Goal: Communication & Community: Connect with others

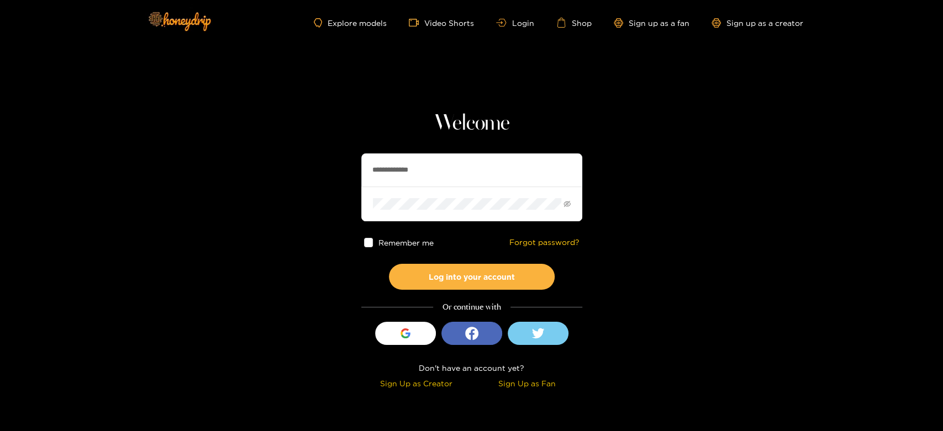
drag, startPoint x: 469, startPoint y: 172, endPoint x: 315, endPoint y: 149, distance: 155.3
click at [315, 149] on section "**********" at bounding box center [471, 196] width 943 height 393
paste input "text"
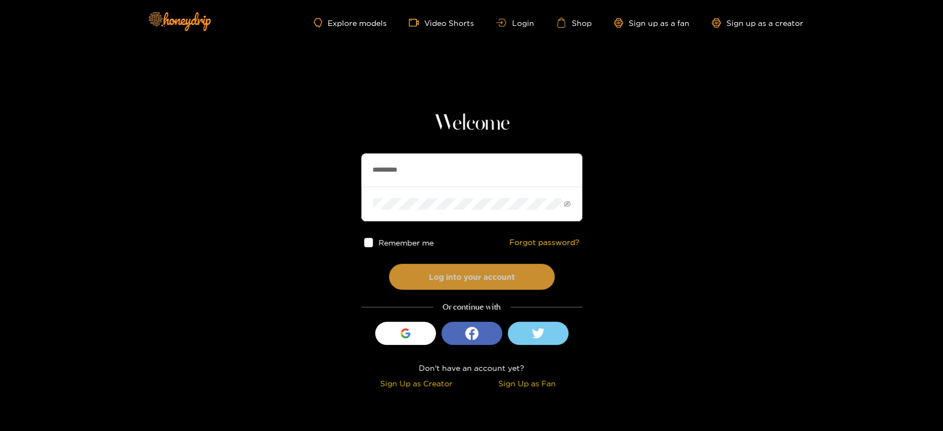
type input "*********"
click at [460, 271] on button "Log into your account" at bounding box center [472, 277] width 166 height 26
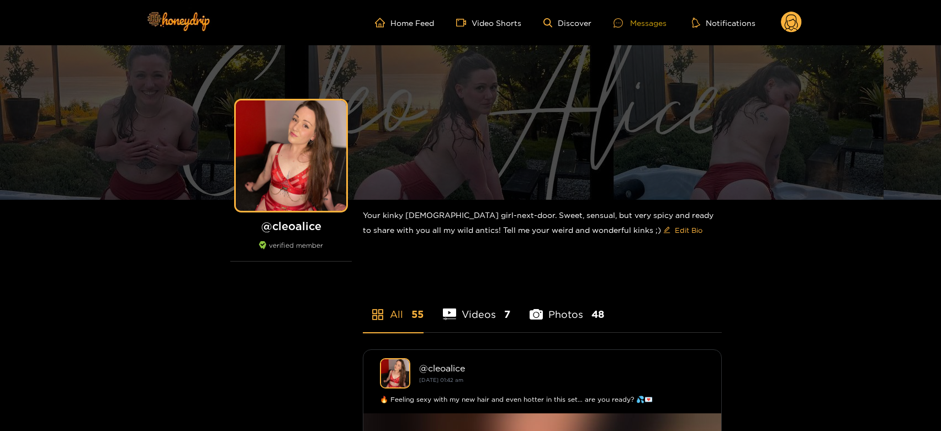
click at [642, 20] on div "Messages" at bounding box center [640, 23] width 53 height 13
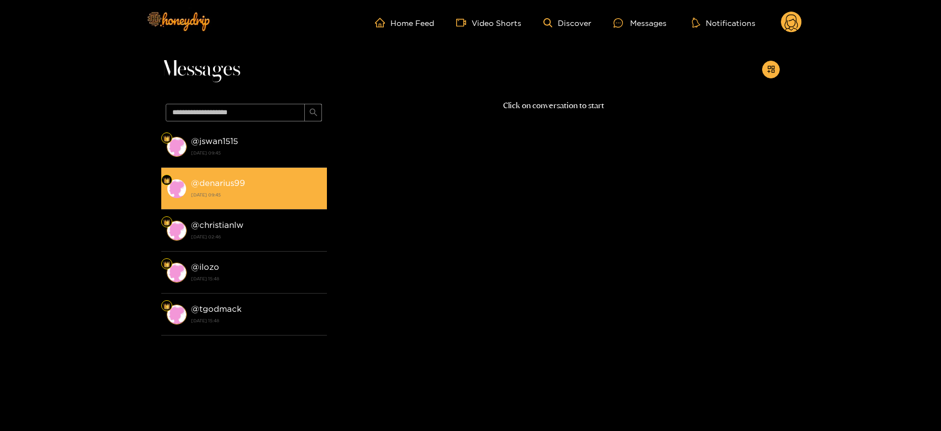
click at [232, 173] on li "@ denarius99 14 August 2025 09:45" at bounding box center [244, 189] width 166 height 42
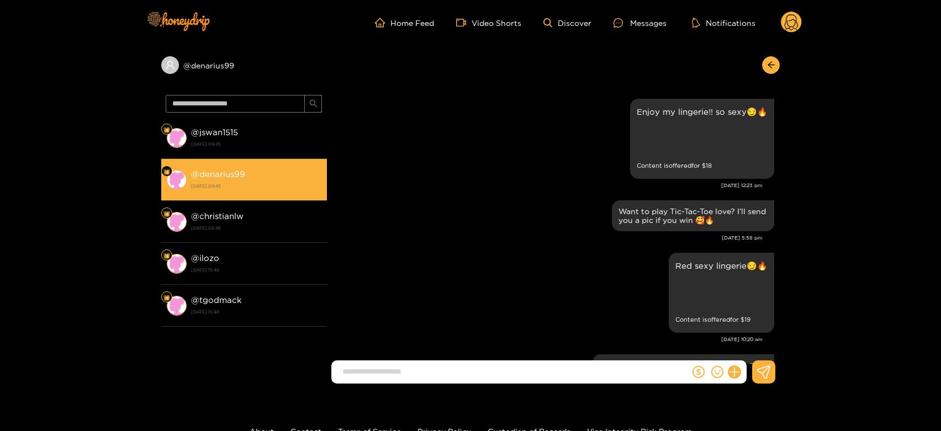
scroll to position [2296, 0]
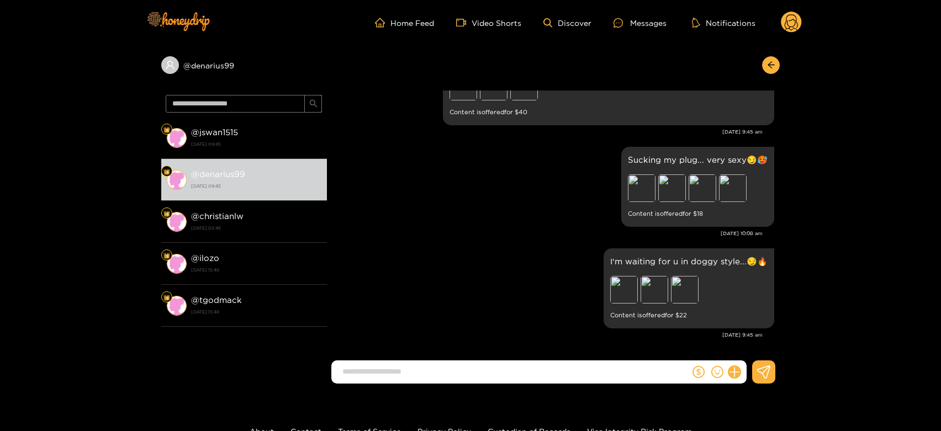
drag, startPoint x: 232, startPoint y: 173, endPoint x: 386, endPoint y: 126, distance: 160.9
click at [386, 126] on div "I'm in doggy style... without panties! My pussy is waiting for you and I have a…" at bounding box center [554, 79] width 442 height 98
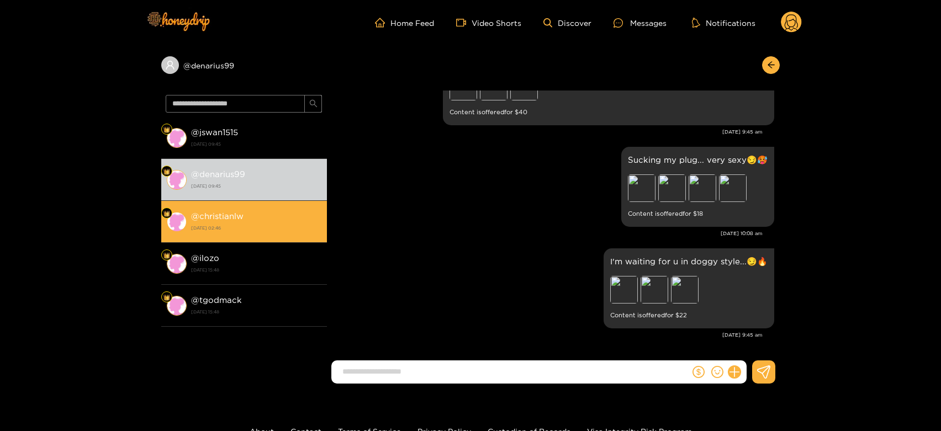
click at [252, 230] on strong "8 August 2025 02:46" at bounding box center [256, 228] width 130 height 10
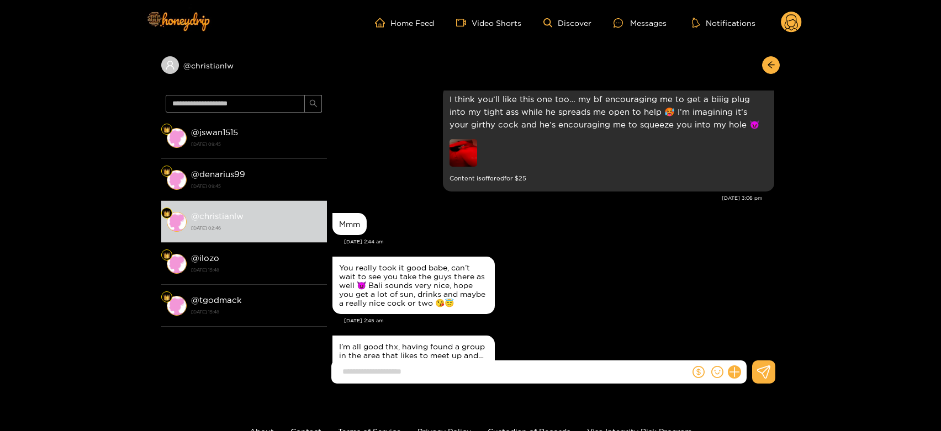
scroll to position [1606, 0]
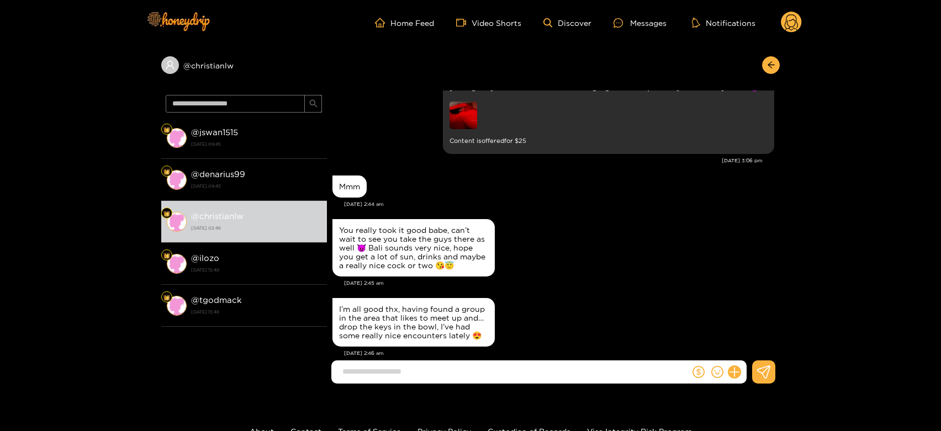
click at [796, 16] on circle at bounding box center [791, 22] width 21 height 21
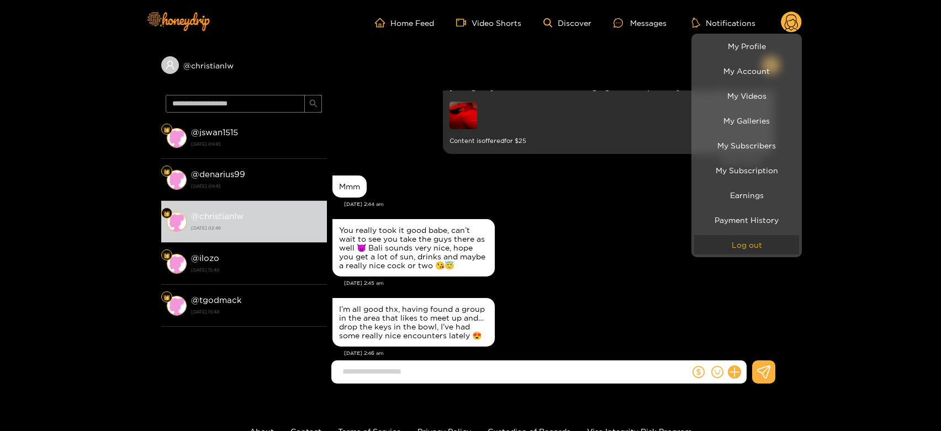
click at [751, 241] on button "Log out" at bounding box center [746, 244] width 105 height 19
